Goal: Use online tool/utility: Use online tool/utility

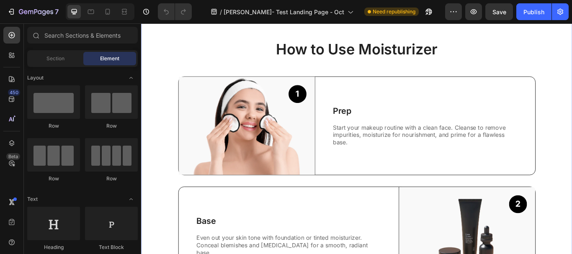
scroll to position [209, 0]
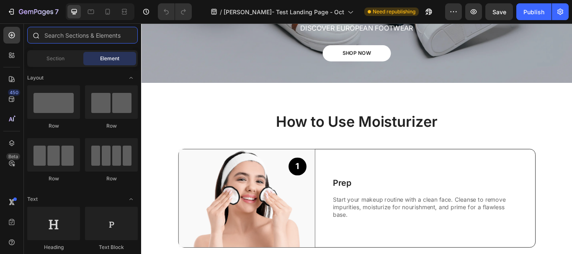
click at [55, 35] on input "text" at bounding box center [82, 35] width 111 height 17
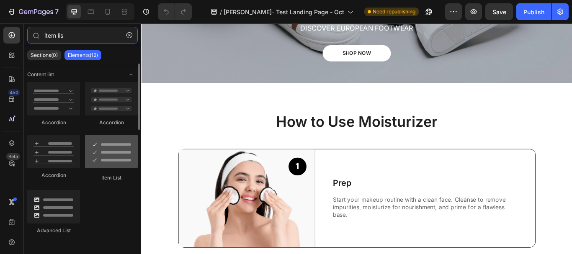
type input "item lis"
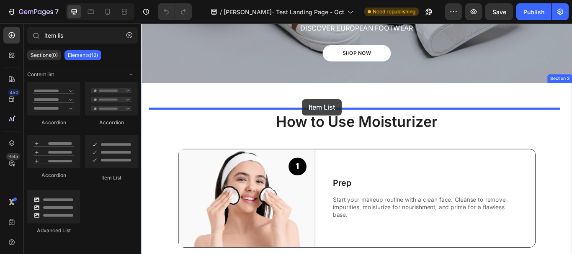
drag, startPoint x: 238, startPoint y: 176, endPoint x: 359, endPoint y: 199, distance: 123.6
click at [359, 150] on h2 "How to Use Moisturizer" at bounding box center [393, 138] width 486 height 23
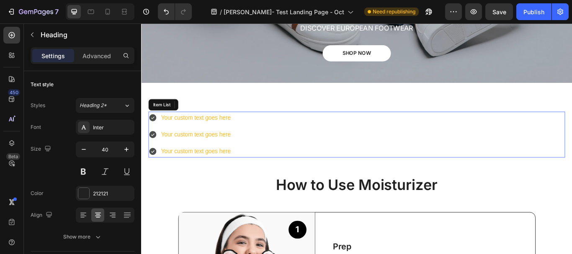
click at [155, 131] on icon at bounding box center [154, 134] width 8 height 8
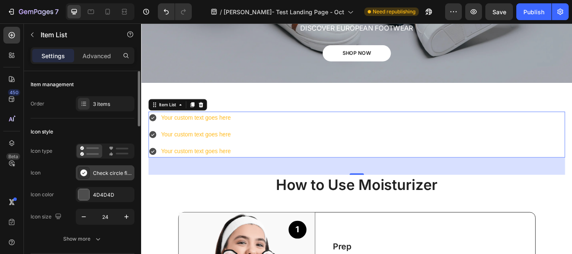
click at [105, 172] on div "Check circle filled" at bounding box center [112, 174] width 39 height 8
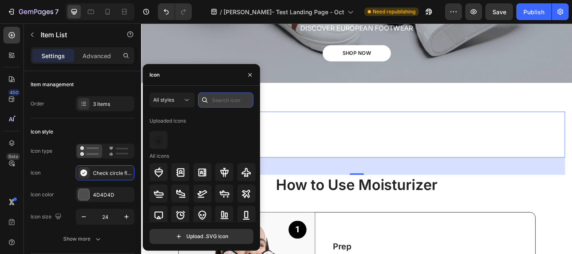
click at [226, 98] on input "text" at bounding box center [225, 100] width 55 height 15
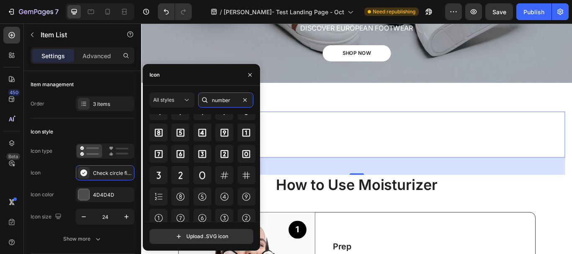
scroll to position [105, 0]
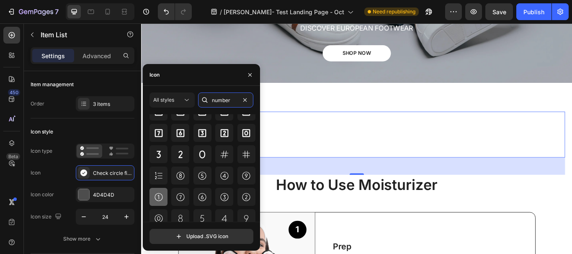
type input "number"
click at [158, 196] on icon at bounding box center [159, 197] width 8 height 8
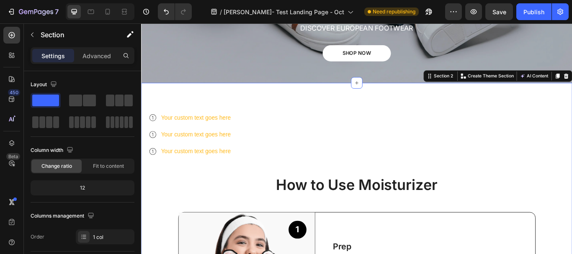
click at [169, 153] on div "Your custom text goes here Your custom text goes here Your custom text goes here" at bounding box center [198, 154] width 97 height 54
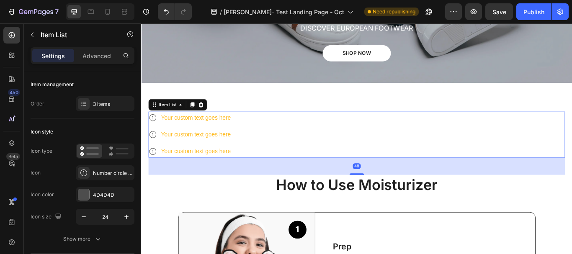
click at [154, 148] on icon at bounding box center [155, 153] width 10 height 10
drag, startPoint x: 121, startPoint y: 151, endPoint x: 40, endPoint y: 119, distance: 86.4
click at [121, 151] on icon at bounding box center [119, 151] width 20 height 10
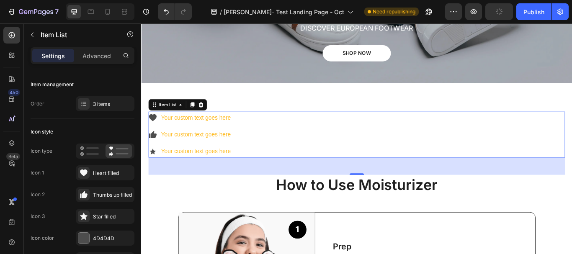
click at [155, 130] on icon at bounding box center [154, 134] width 9 height 8
click at [86, 172] on icon at bounding box center [84, 173] width 8 height 7
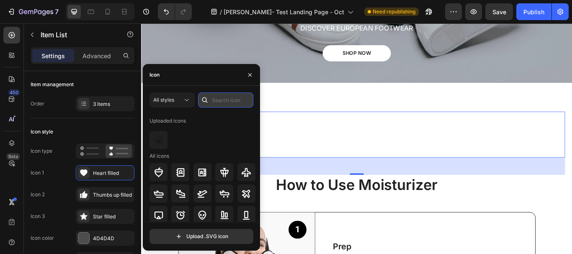
click at [222, 100] on input "text" at bounding box center [225, 100] width 55 height 15
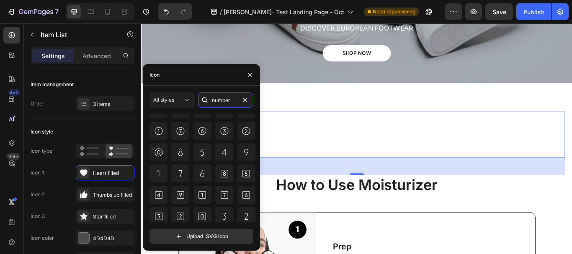
scroll to position [126, 0]
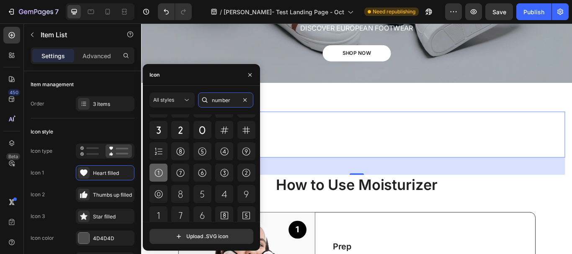
type input "number"
click at [159, 170] on icon at bounding box center [159, 173] width 10 height 10
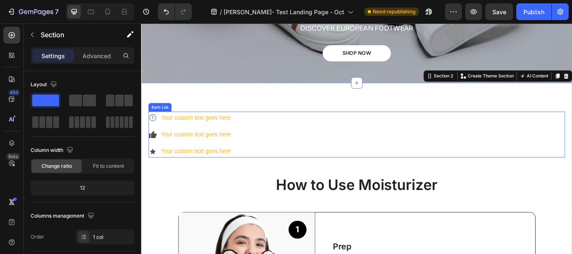
click at [155, 150] on icon at bounding box center [155, 153] width 7 height 8
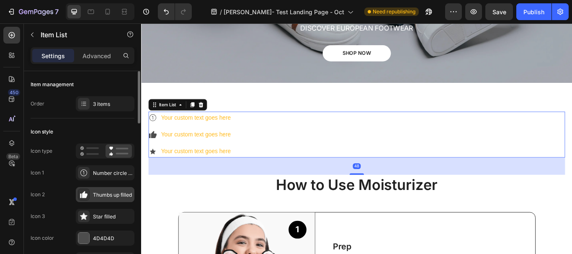
click at [86, 192] on icon at bounding box center [84, 195] width 8 height 8
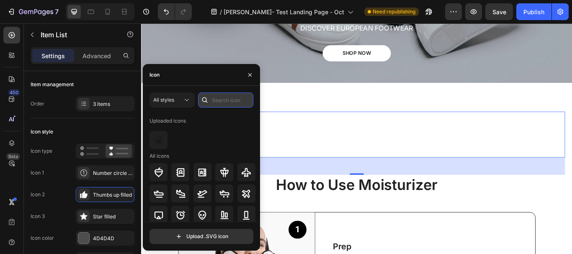
click at [217, 94] on input "text" at bounding box center [225, 100] width 55 height 15
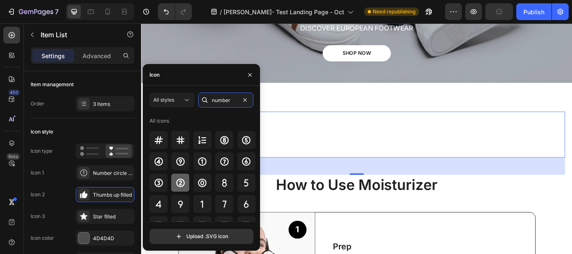
type input "number"
click at [184, 182] on icon at bounding box center [181, 183] width 10 height 10
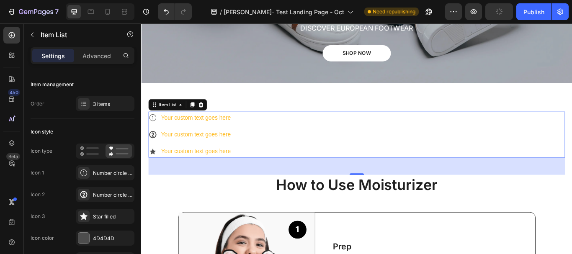
click at [311, 137] on div "Your custom text goes here Your custom text goes here Your custom text goes here" at bounding box center [393, 154] width 486 height 54
click at [155, 132] on icon at bounding box center [154, 134] width 8 height 8
click at [85, 171] on icon at bounding box center [84, 173] width 8 height 8
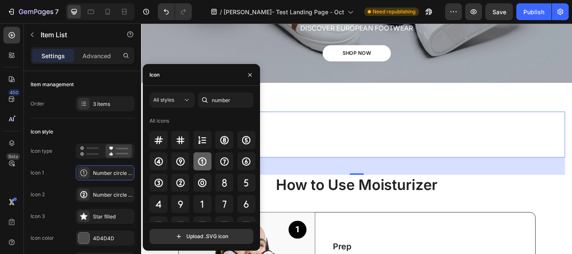
click at [202, 160] on icon at bounding box center [202, 161] width 8 height 8
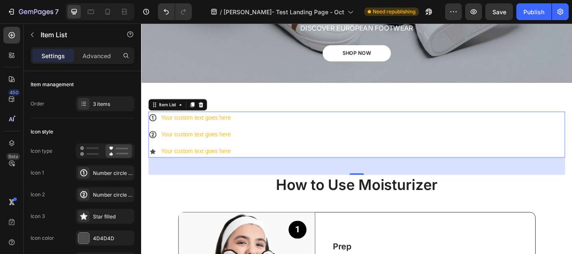
click at [344, 132] on div "Your custom text goes here Your custom text goes here Your custom text goes here" at bounding box center [393, 154] width 486 height 54
click at [154, 168] on icon at bounding box center [155, 173] width 10 height 10
click at [155, 171] on icon at bounding box center [154, 173] width 7 height 7
click at [87, 215] on icon at bounding box center [84, 216] width 8 height 8
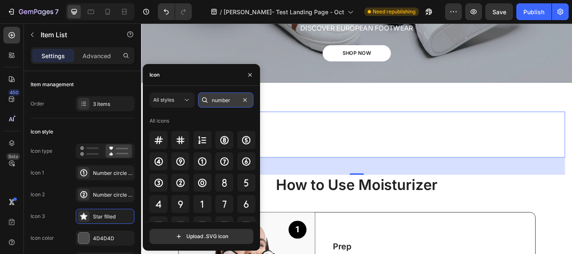
click at [226, 96] on input "number" at bounding box center [225, 100] width 55 height 15
click at [156, 182] on icon at bounding box center [159, 183] width 10 height 10
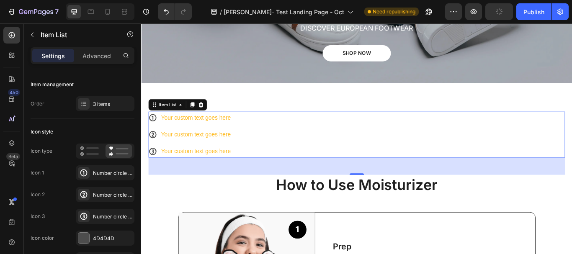
click at [329, 136] on div "Your custom text goes here Your custom text goes here Your custom text goes here" at bounding box center [393, 154] width 486 height 54
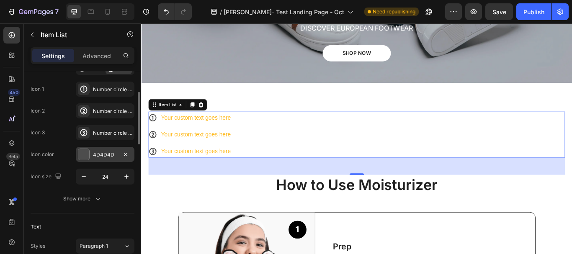
click at [84, 155] on div at bounding box center [83, 154] width 11 height 11
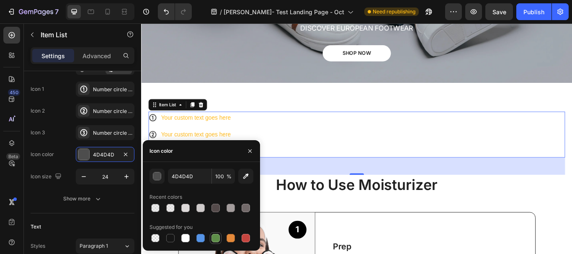
click at [216, 237] on div at bounding box center [216, 238] width 8 height 8
type input "5E8E49"
click at [298, 142] on div "Your custom text goes here Your custom text goes here Your custom text goes here" at bounding box center [393, 154] width 486 height 54
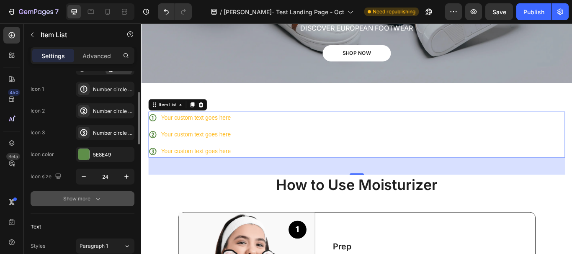
click at [78, 195] on div "Show more" at bounding box center [82, 199] width 39 height 8
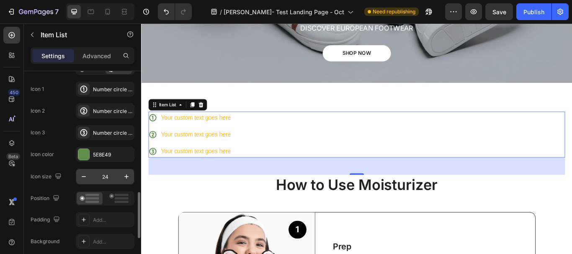
scroll to position [168, 0]
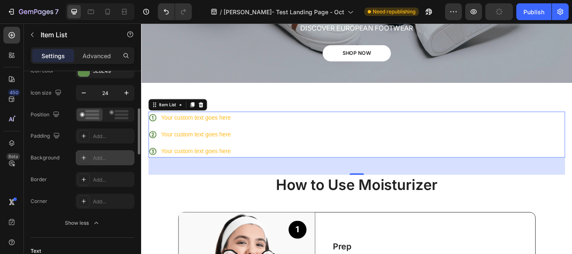
click at [83, 160] on icon at bounding box center [83, 158] width 7 height 7
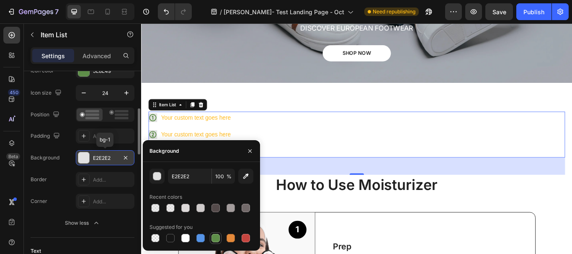
click at [218, 238] on div at bounding box center [216, 238] width 8 height 8
click at [212, 237] on div at bounding box center [216, 238] width 8 height 8
type input "5E8E49"
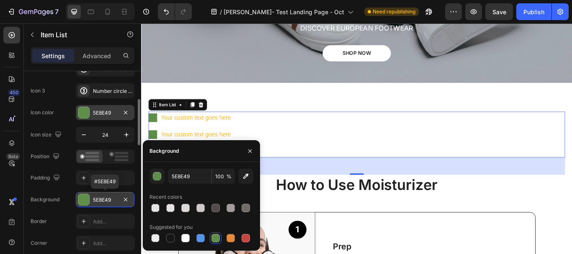
click at [86, 109] on div at bounding box center [83, 112] width 11 height 11
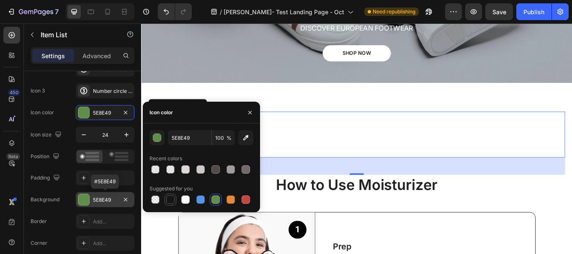
click at [167, 197] on div at bounding box center [170, 200] width 8 height 8
type input "151515"
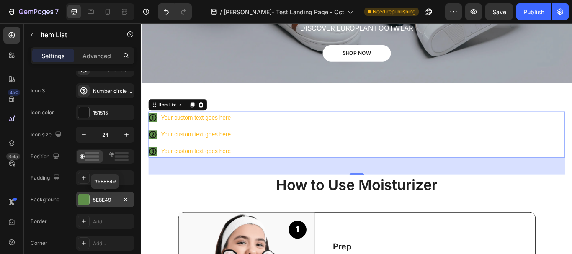
click at [326, 145] on div "Your custom text goes here Your custom text goes here Your custom text goes here" at bounding box center [393, 154] width 486 height 54
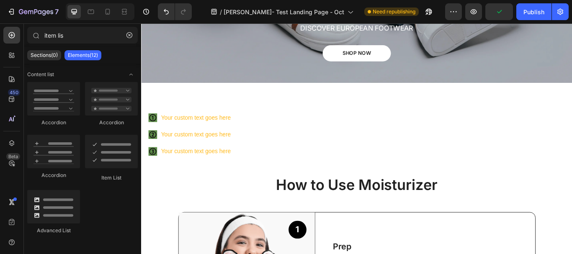
scroll to position [212, 0]
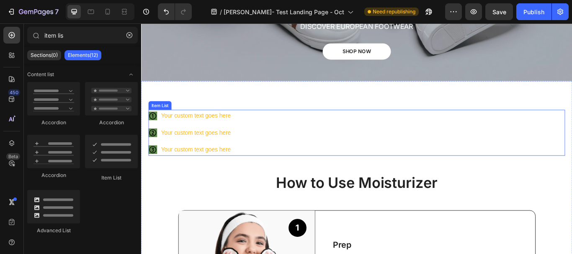
click at [214, 134] on div "Your custom text goes here" at bounding box center [205, 131] width 84 height 15
click at [163, 116] on div "Item List" at bounding box center [162, 120] width 23 height 8
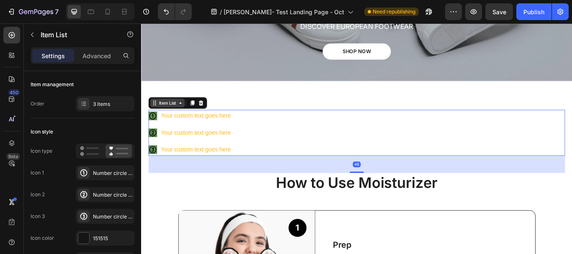
click at [172, 113] on div "Item List" at bounding box center [171, 117] width 23 height 8
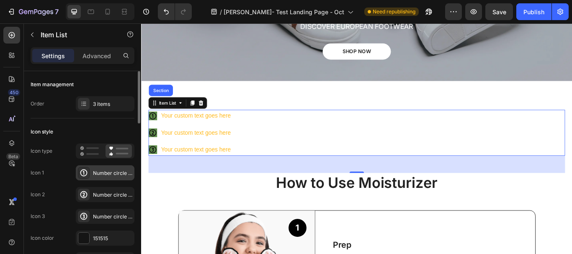
click at [103, 175] on div "Number circle one bold" at bounding box center [112, 174] width 39 height 8
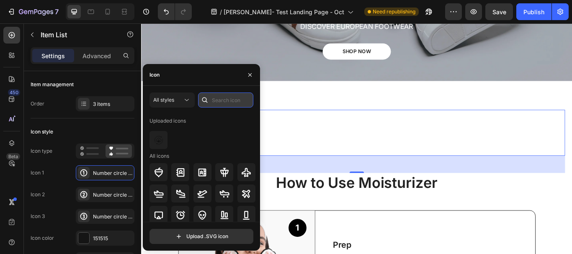
click at [227, 102] on input "text" at bounding box center [225, 100] width 55 height 15
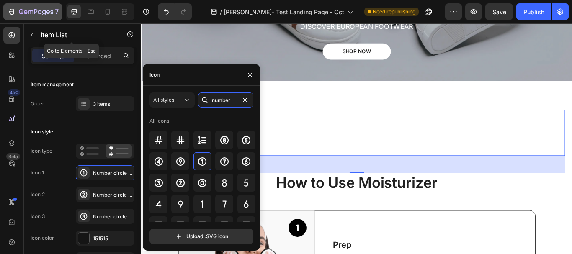
type input "number"
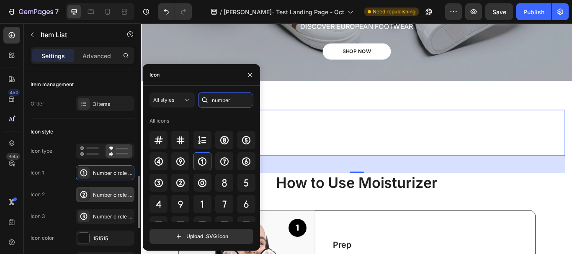
scroll to position [84, 0]
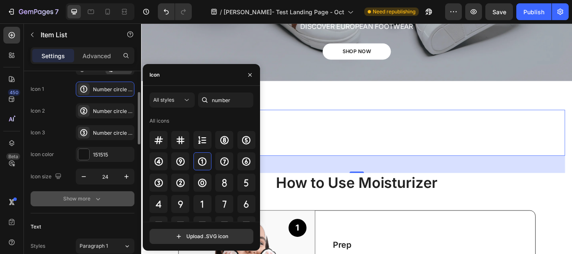
click at [96, 200] on icon "button" at bounding box center [98, 199] width 8 height 8
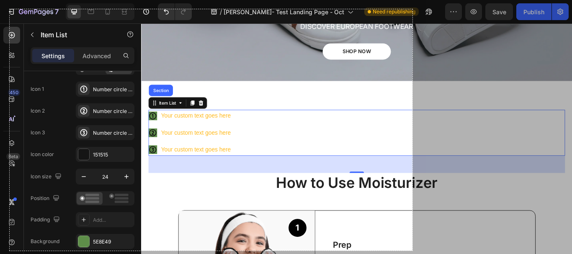
drag, startPoint x: 65, startPoint y: 23, endPoint x: 408, endPoint y: 233, distance: 402.7
click at [412, 249] on div "962 X 577" at bounding box center [286, 127] width 572 height 254
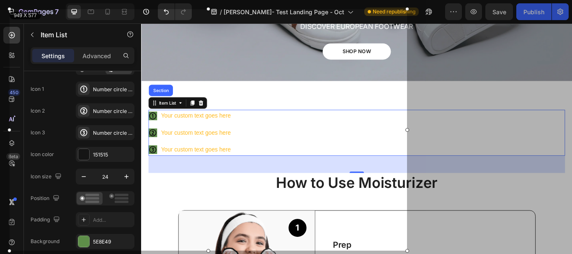
drag, startPoint x: 209, startPoint y: 243, endPoint x: 208, endPoint y: 251, distance: 8.9
click at [208, 251] on div at bounding box center [209, 251] width 398 height 4
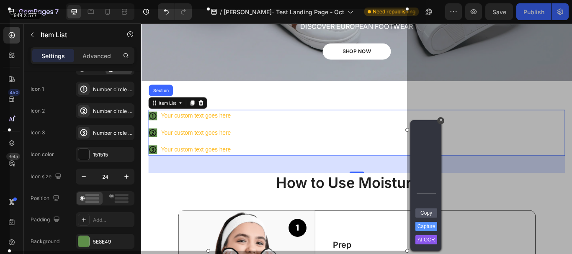
drag, startPoint x: 421, startPoint y: 158, endPoint x: 241, endPoint y: 168, distance: 180.4
click at [421, 156] on div "Arrow" at bounding box center [419, 160] width 11 height 10
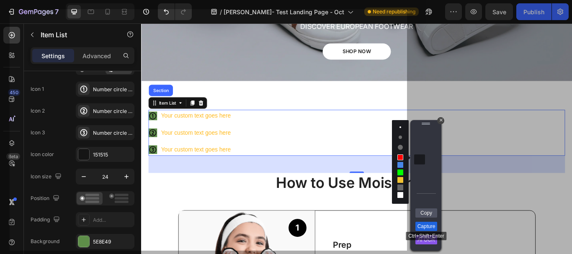
click at [426, 227] on link "Capture" at bounding box center [427, 226] width 22 height 9
